Goal: Check status: Check status

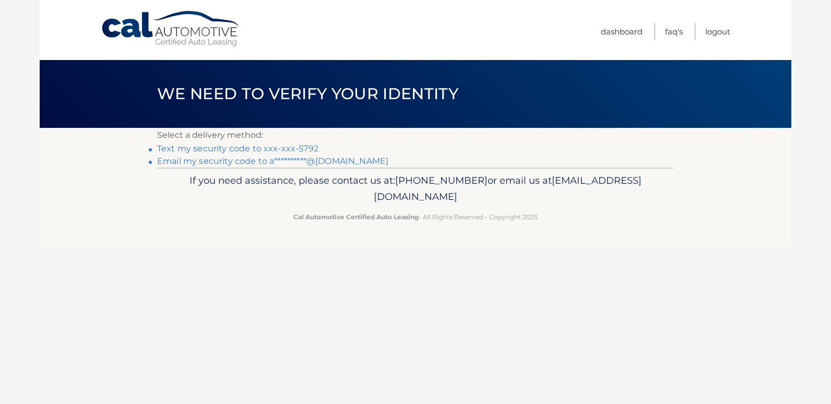
click at [292, 151] on link "Text my security code to xxx-xxx-5792" at bounding box center [237, 149] width 161 height 10
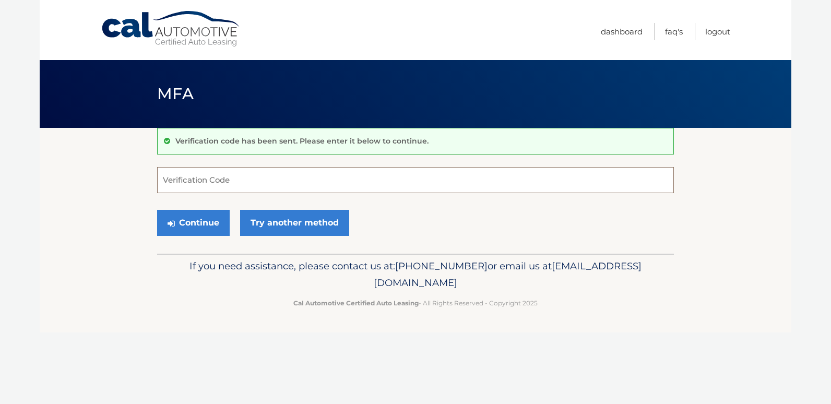
click at [208, 185] on input "Verification Code" at bounding box center [415, 180] width 517 height 26
type input "448244"
click at [194, 219] on button "Continue" at bounding box center [193, 223] width 73 height 26
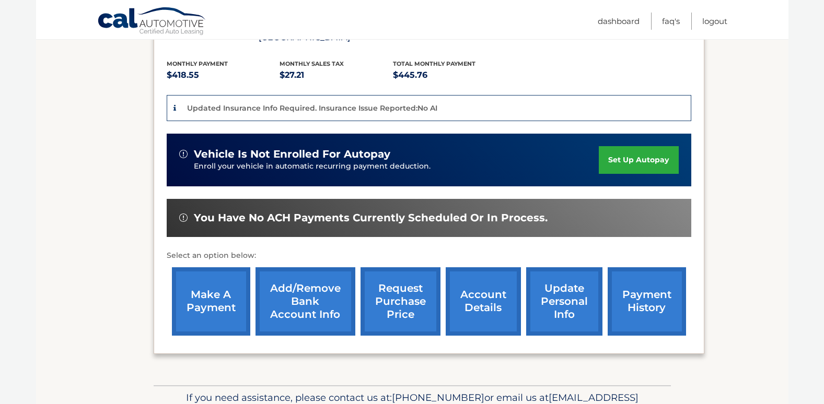
scroll to position [226, 0]
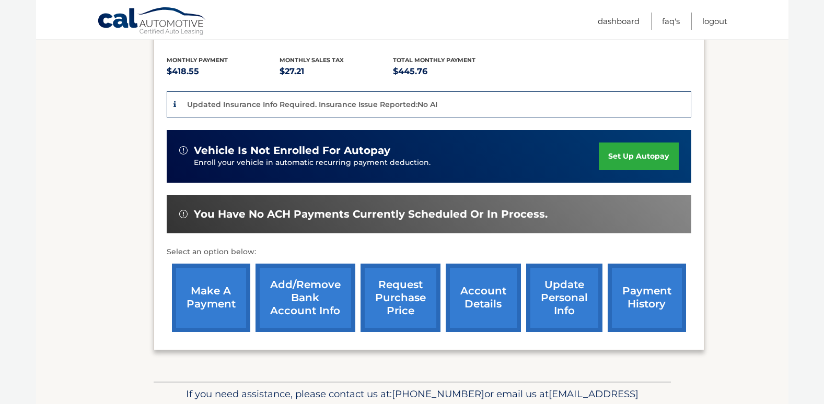
click at [420, 288] on link "request purchase price" at bounding box center [400, 298] width 80 height 68
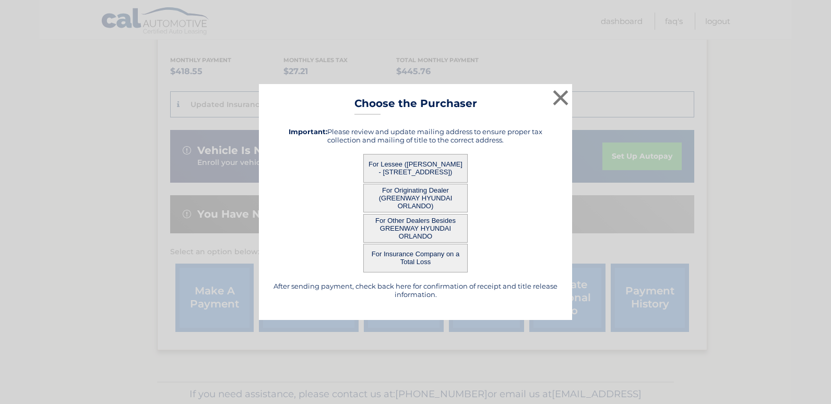
click at [427, 237] on button "For Other Dealers Besides GREENWAY HYUNDAI ORLANDO" at bounding box center [415, 228] width 104 height 29
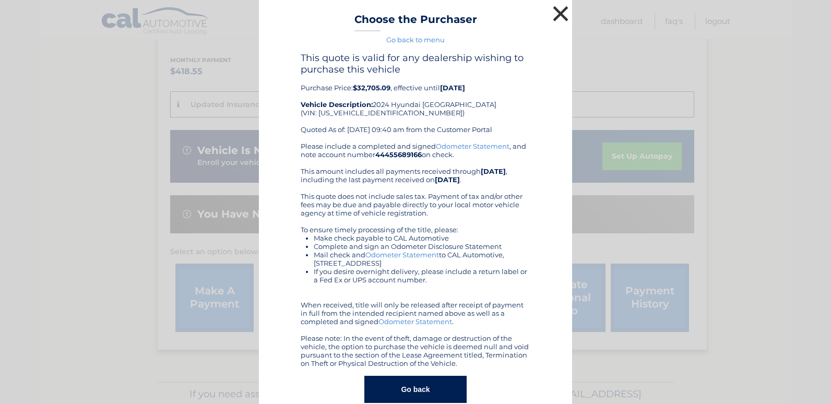
click at [558, 19] on button "×" at bounding box center [560, 13] width 21 height 21
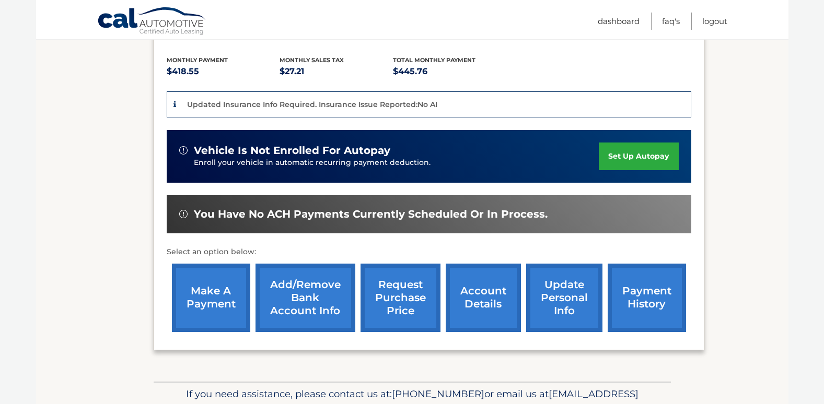
click at [405, 295] on link "request purchase price" at bounding box center [400, 298] width 80 height 68
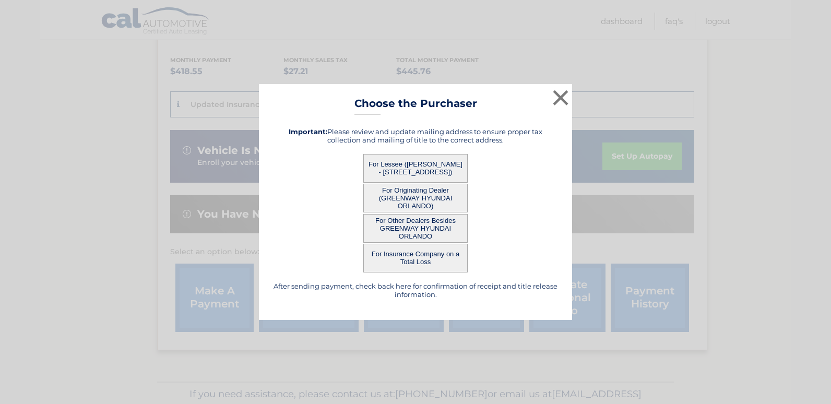
click at [442, 201] on button "For Originating Dealer (GREENWAY HYUNDAI ORLANDO)" at bounding box center [415, 198] width 104 height 29
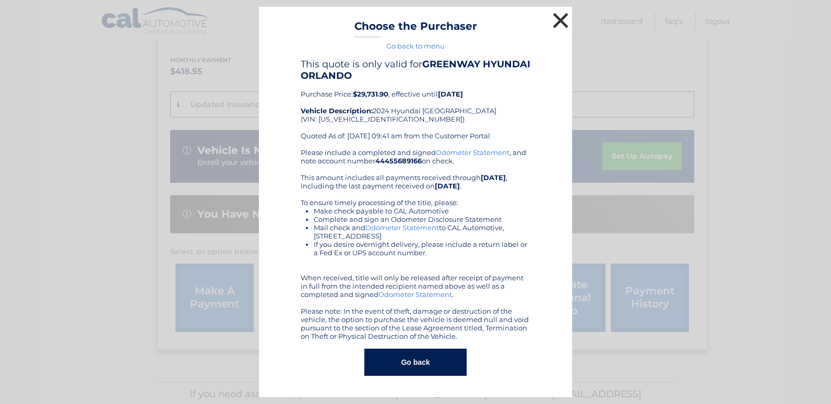
click at [555, 21] on button "×" at bounding box center [560, 20] width 21 height 21
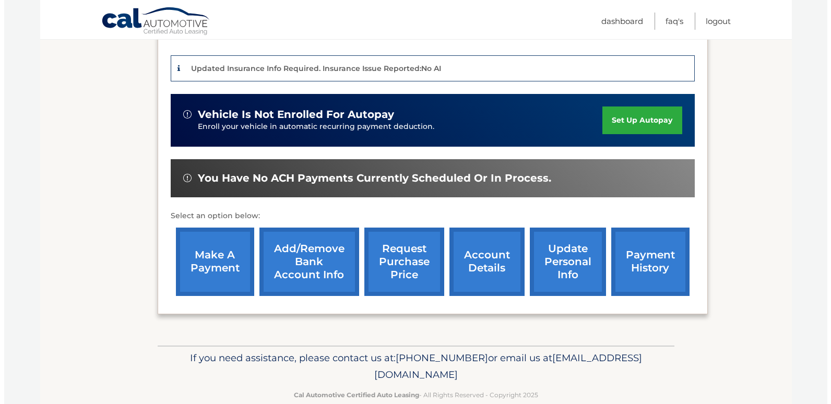
scroll to position [268, 0]
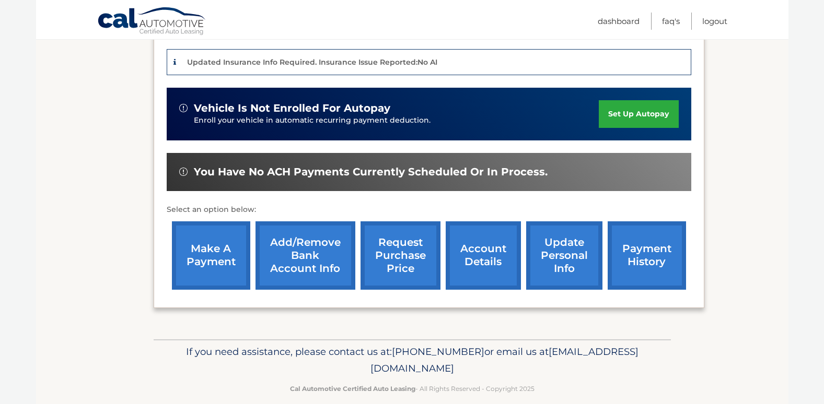
click at [390, 252] on link "request purchase price" at bounding box center [400, 255] width 80 height 68
